Goal: Find specific page/section: Find specific page/section

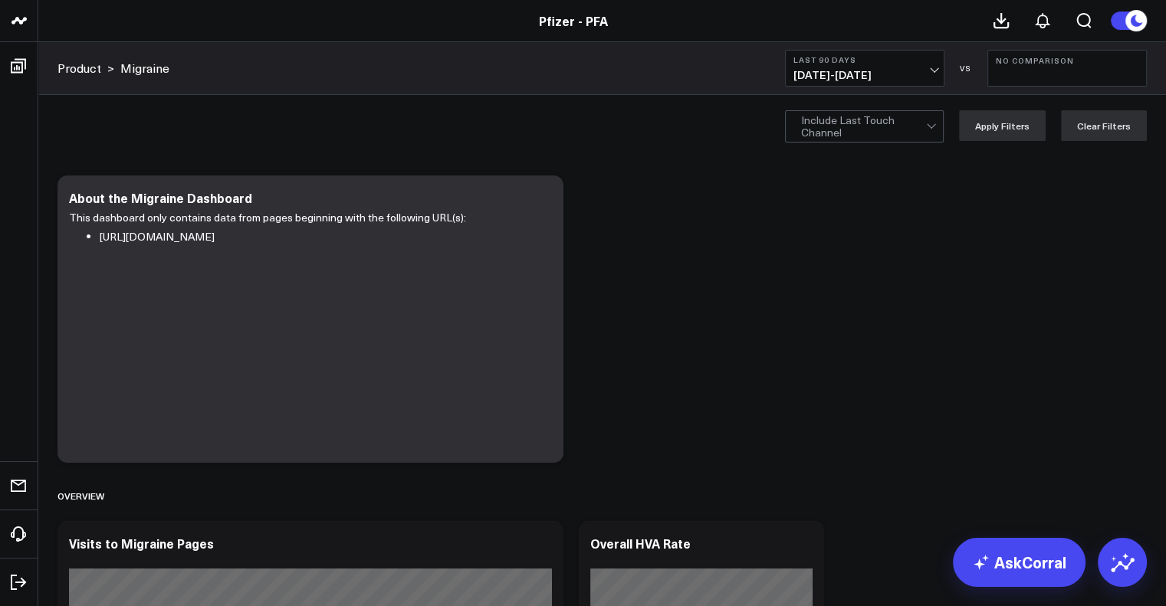
scroll to position [169, 0]
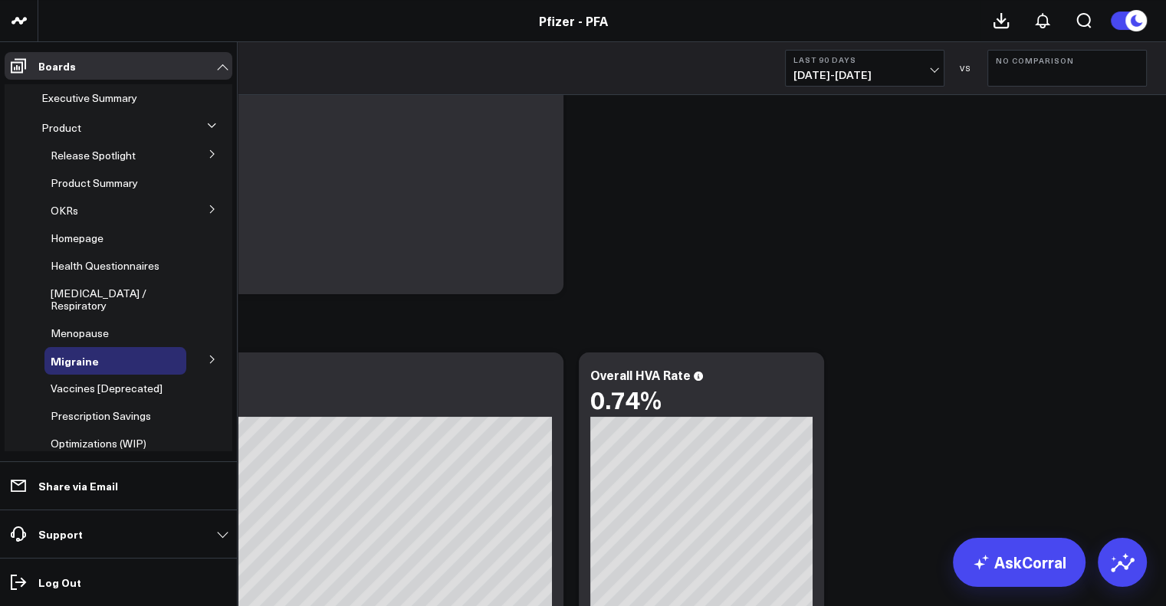
click at [208, 150] on icon at bounding box center [212, 154] width 9 height 9
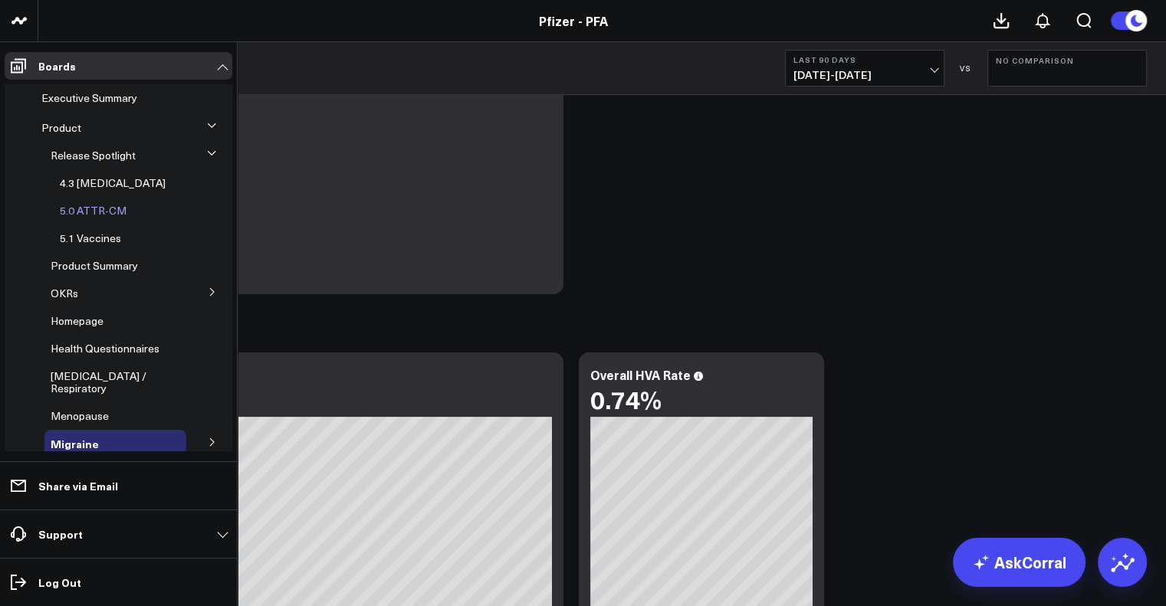
click at [80, 216] on span "5.0 ATTR-CM" at bounding box center [93, 210] width 67 height 15
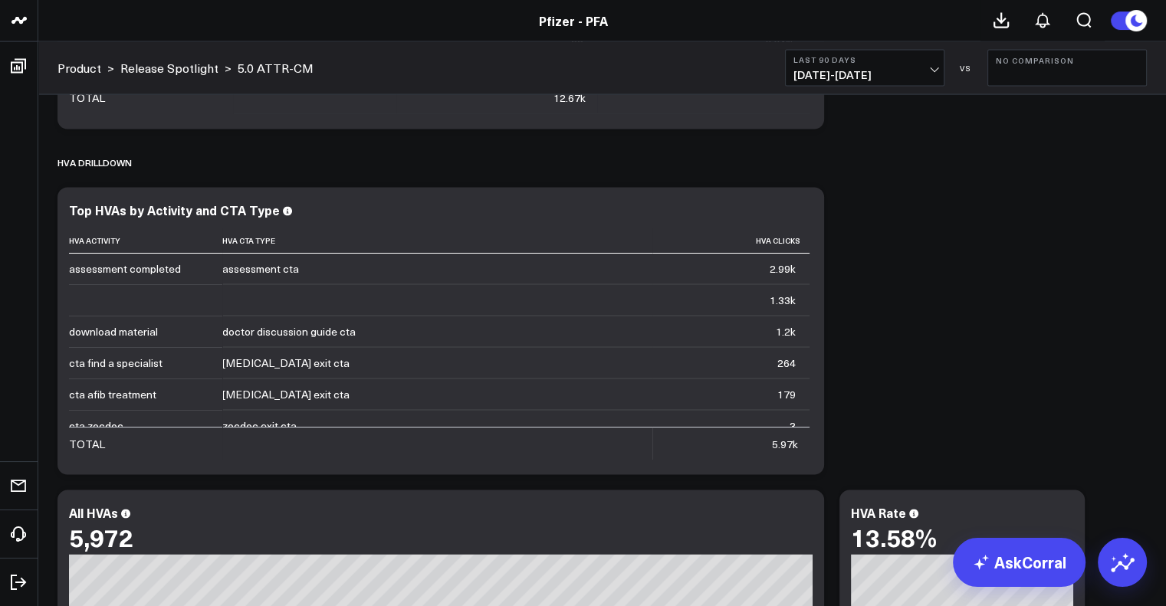
scroll to position [3042, 0]
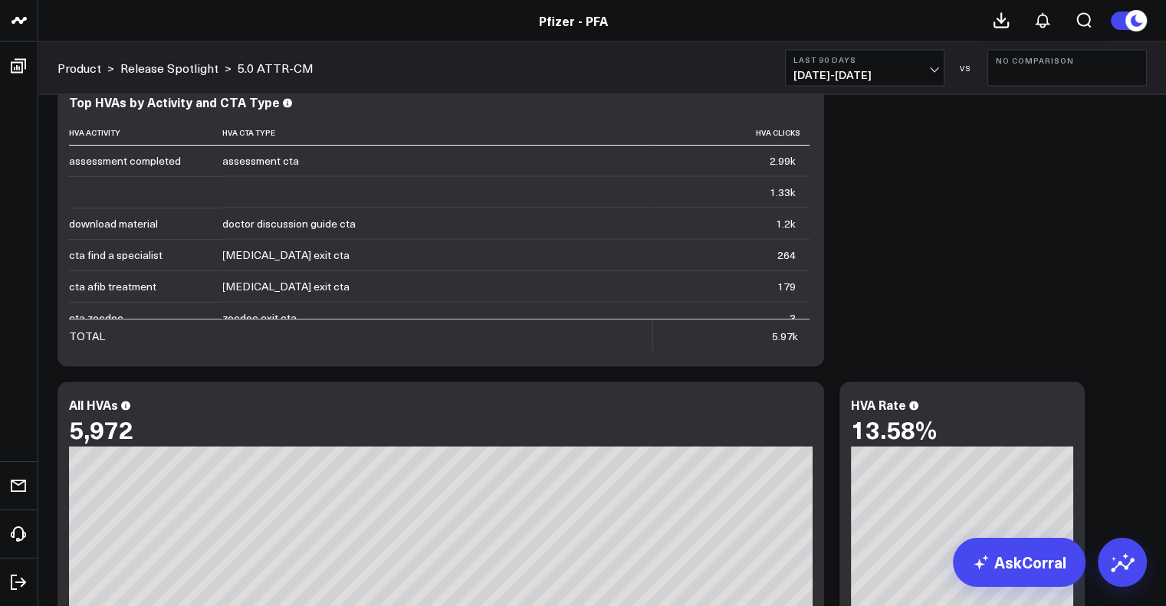
scroll to position [3021, 0]
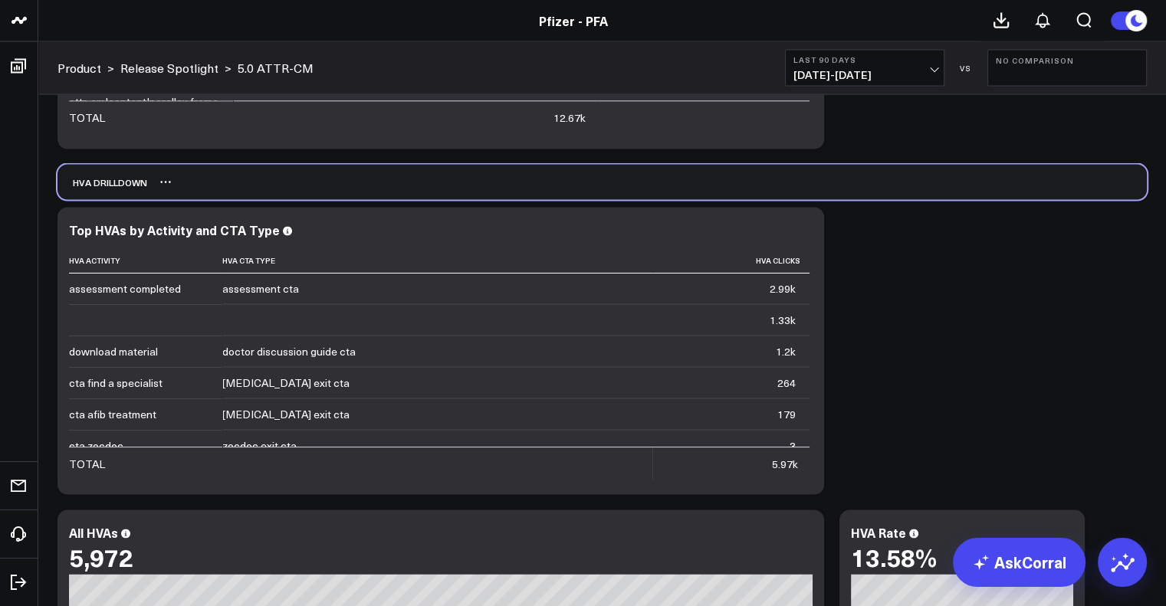
click at [600, 195] on div "HVA Drilldown" at bounding box center [603, 182] width 1090 height 35
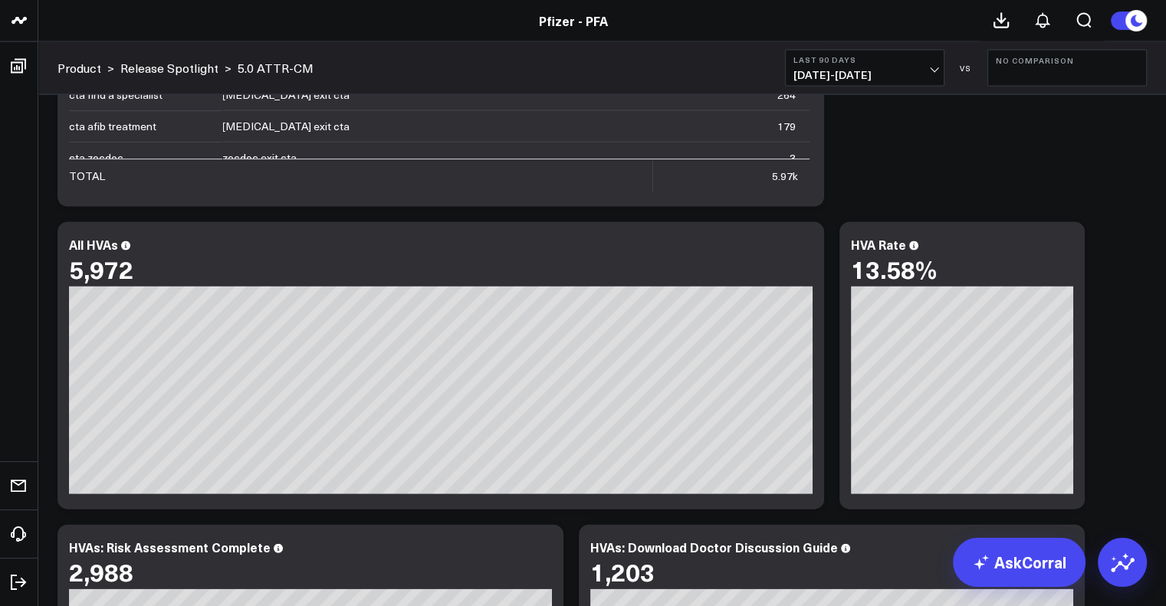
scroll to position [3487, 0]
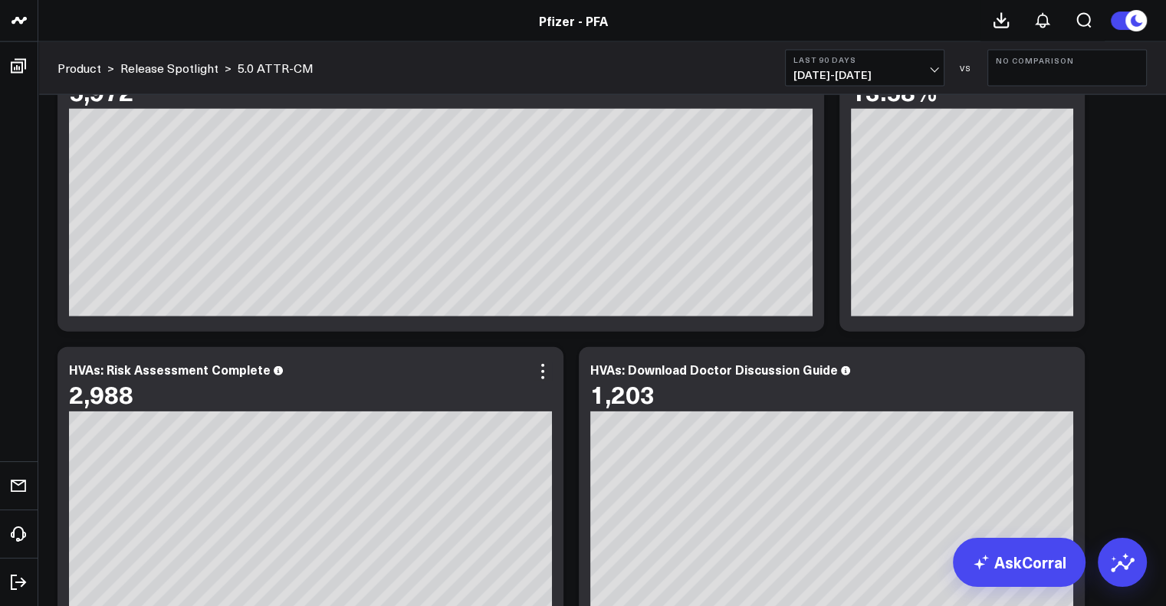
click at [373, 387] on div "2,988" at bounding box center [310, 394] width 483 height 28
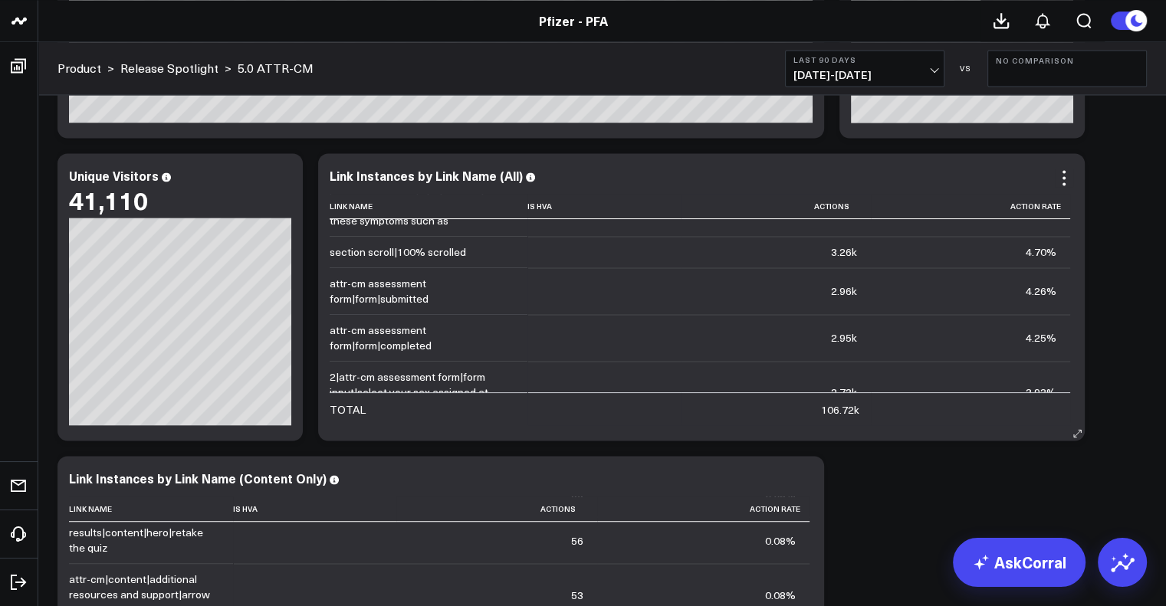
scroll to position [325, 0]
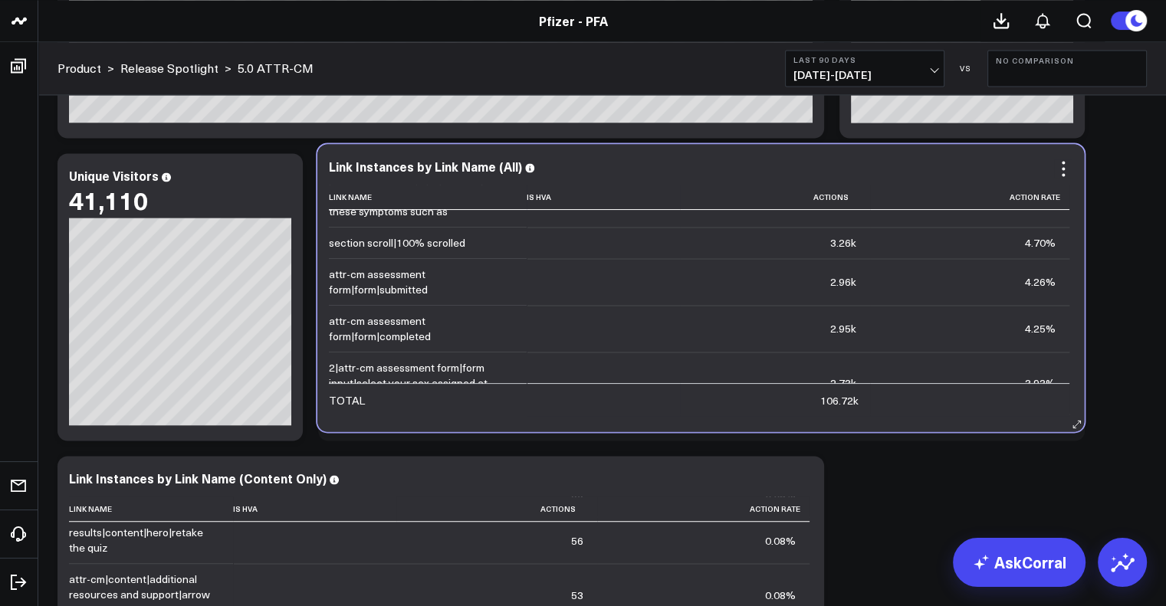
drag, startPoint x: 327, startPoint y: 327, endPoint x: 324, endPoint y: 315, distance: 12.6
click at [324, 315] on div "Link Instances by Link Name (All) Link Name Is Hva Actions Action Rate section …" at bounding box center [700, 288] width 767 height 288
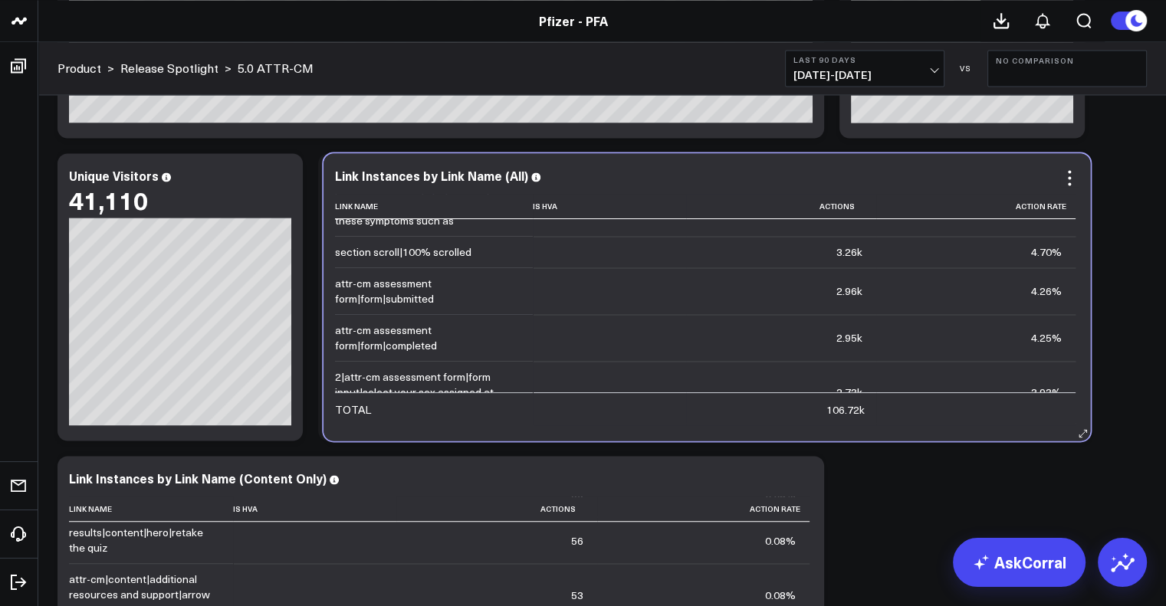
click at [386, 346] on div "attr-cm assessment form|form|completed" at bounding box center [427, 338] width 184 height 31
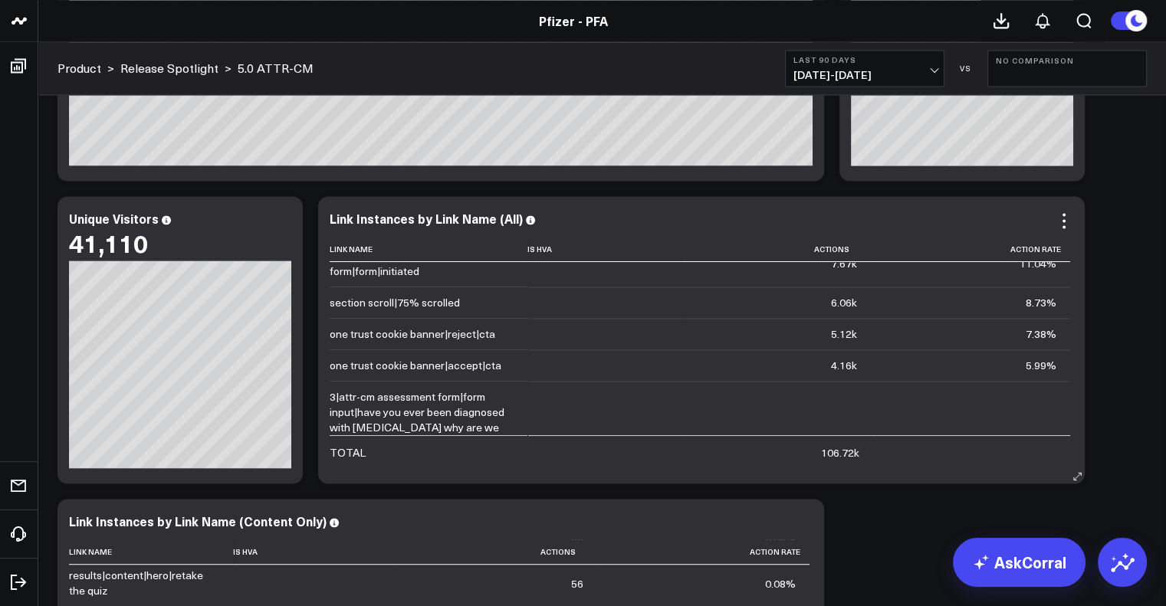
scroll to position [89, 0]
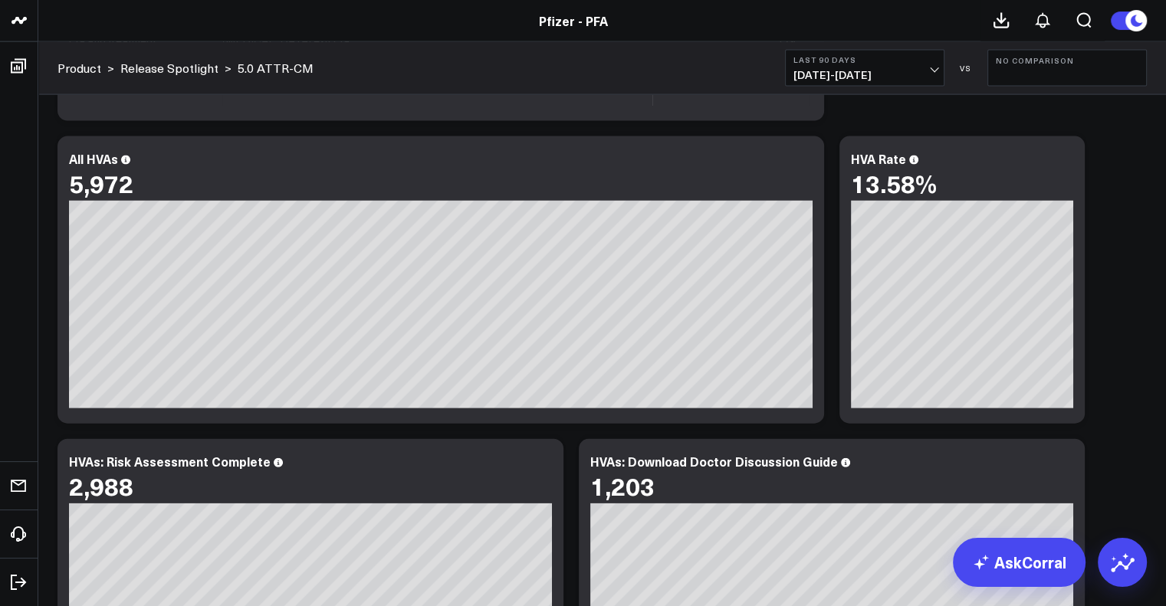
scroll to position [3399, 0]
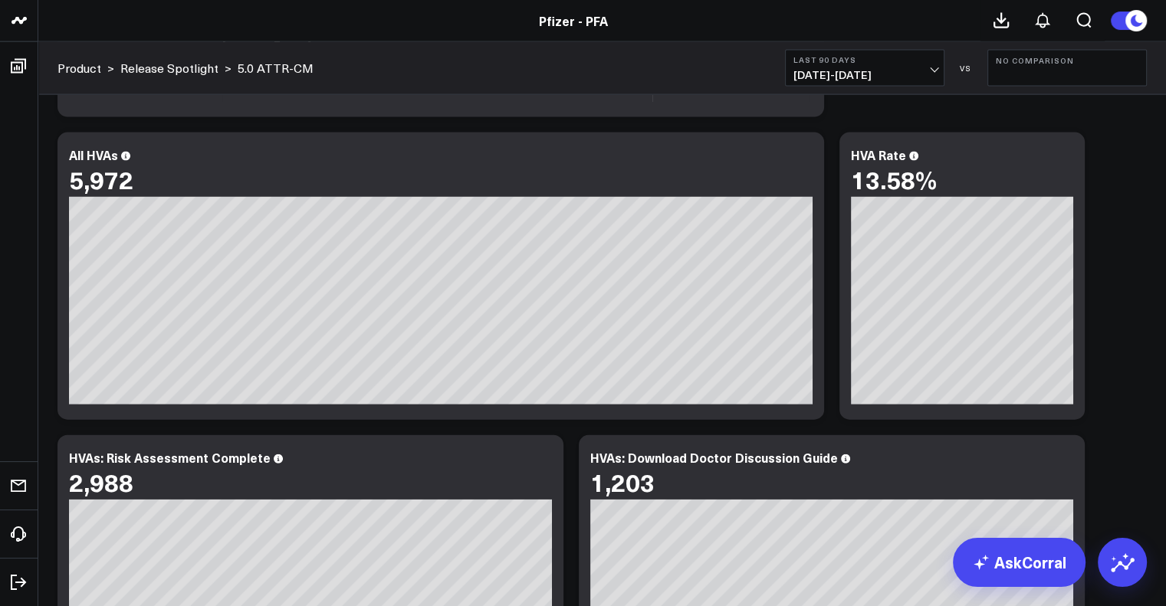
click at [1092, 431] on div "Copy link to widget Ask support Comment Export PNG About this ATTR-CM Dashboard…" at bounding box center [602, 277] width 1105 height 7138
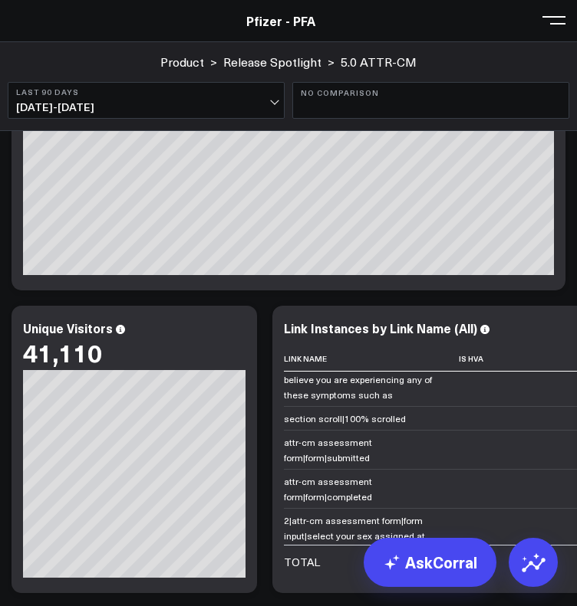
scroll to position [386, 0]
